Goal: Navigation & Orientation: Find specific page/section

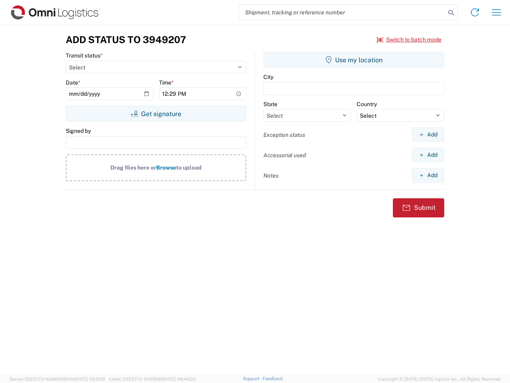
click at [342, 12] on input "search" at bounding box center [342, 12] width 206 height 15
click at [451, 13] on icon at bounding box center [451, 12] width 11 height 11
click at [475, 12] on icon at bounding box center [475, 12] width 13 height 13
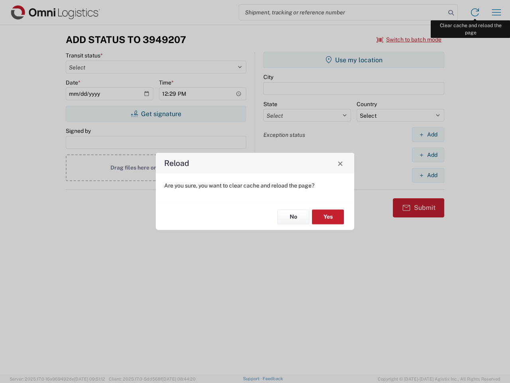
click at [497, 12] on div "Reload Are you sure, you want to clear cache and reload the page? No Yes" at bounding box center [255, 191] width 510 height 383
click at [409, 39] on div "Reload Are you sure, you want to clear cache and reload the page? No Yes" at bounding box center [255, 191] width 510 height 383
click at [156, 114] on div "Reload Are you sure, you want to clear cache and reload the page? No Yes" at bounding box center [255, 191] width 510 height 383
click at [354, 60] on div "Reload Are you sure, you want to clear cache and reload the page? No Yes" at bounding box center [255, 191] width 510 height 383
click at [428, 134] on div "Reload Are you sure, you want to clear cache and reload the page? No Yes" at bounding box center [255, 191] width 510 height 383
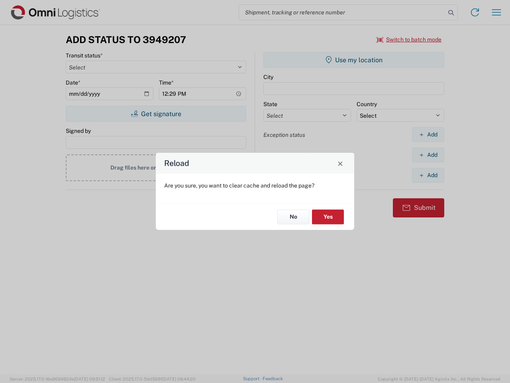
click at [428, 155] on div "Reload Are you sure, you want to clear cache and reload the page? No Yes" at bounding box center [255, 191] width 510 height 383
click at [428, 175] on div "Reload Are you sure, you want to clear cache and reload the page? No Yes" at bounding box center [255, 191] width 510 height 383
